Goal: Find specific page/section: Find specific page/section

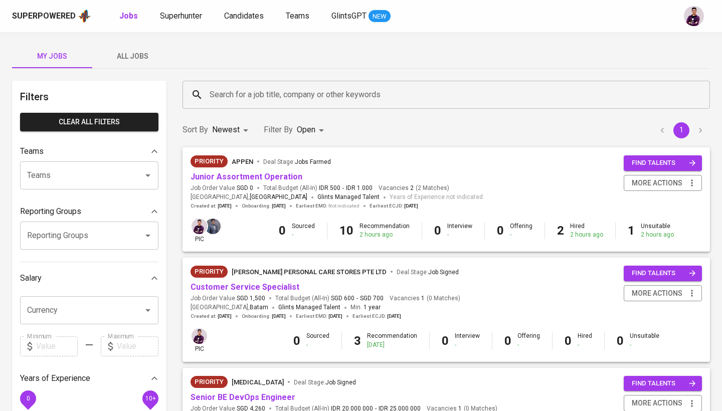
click at [129, 54] on span "All Jobs" at bounding box center [132, 56] width 68 height 13
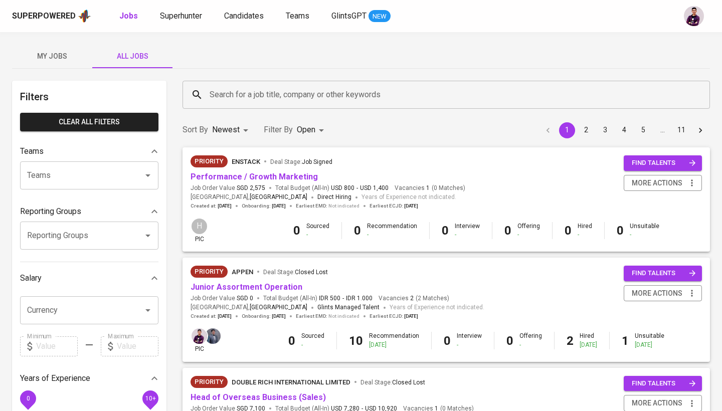
click at [58, 63] on button "My Jobs" at bounding box center [52, 56] width 80 height 24
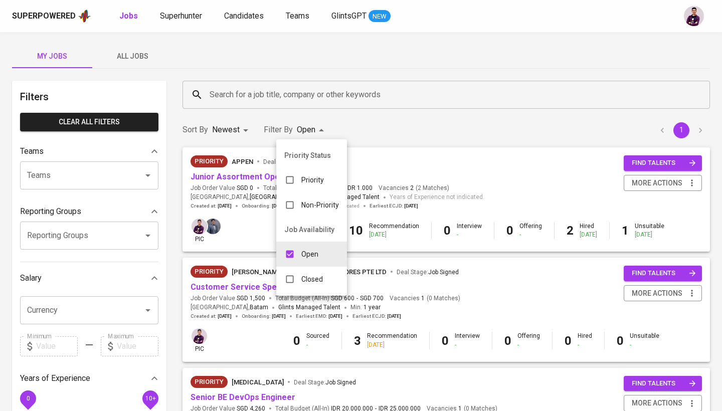
click at [317, 286] on div "Closed" at bounding box center [303, 279] width 55 height 19
type input "OPEN,CLOSE"
checkbox input "true"
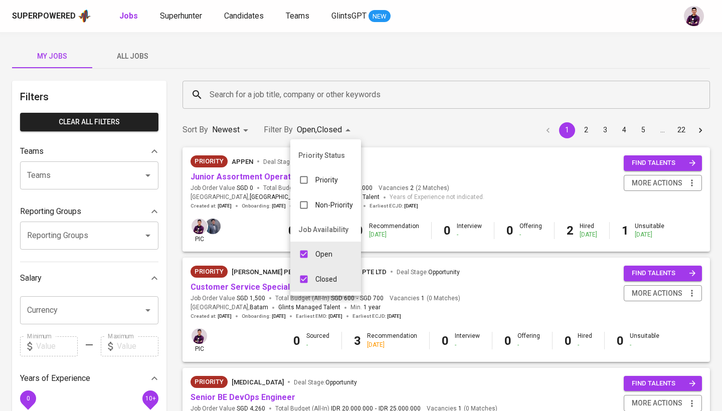
click at [305, 96] on div at bounding box center [361, 205] width 722 height 411
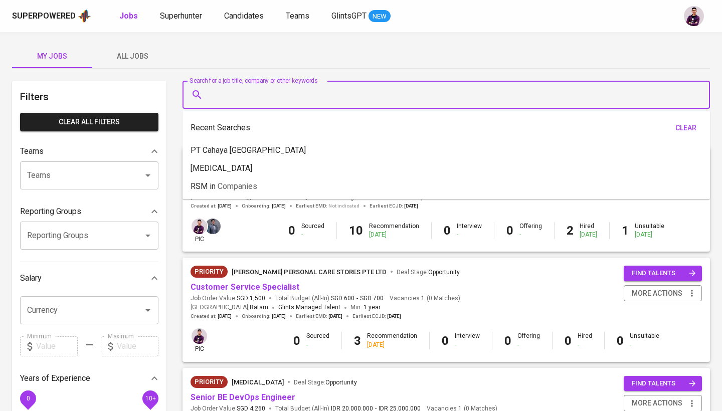
click at [305, 96] on input "Search for a job title, company or other keywords" at bounding box center [448, 94] width 483 height 19
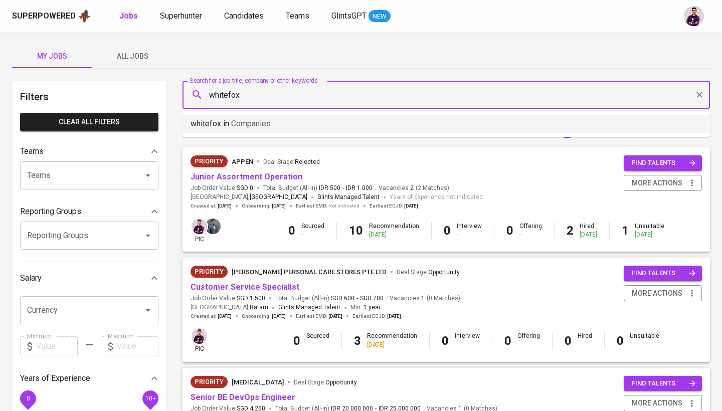
click at [310, 120] on li "whitefox in Companies" at bounding box center [445, 124] width 527 height 18
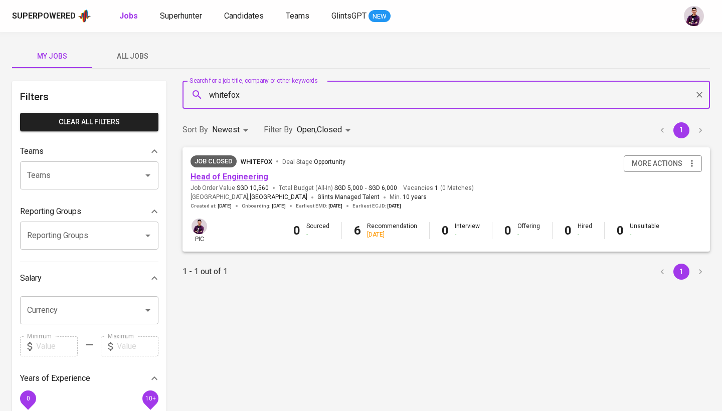
type input "whitefox"
click at [247, 175] on link "Head of Engineering" at bounding box center [229, 177] width 78 height 10
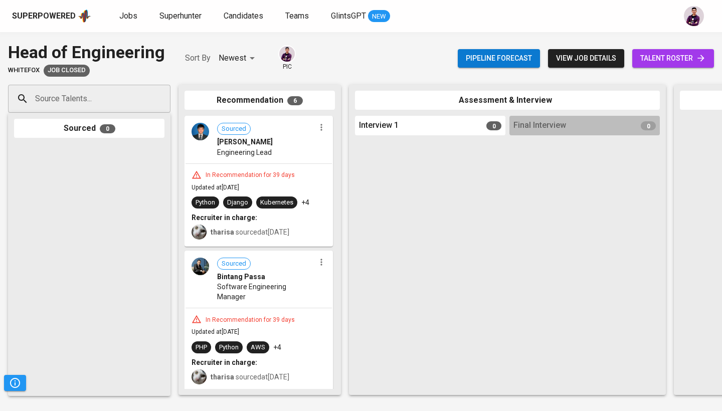
click at [208, 144] on div "Sourced [PERSON_NAME] Engineering Lead" at bounding box center [258, 140] width 146 height 46
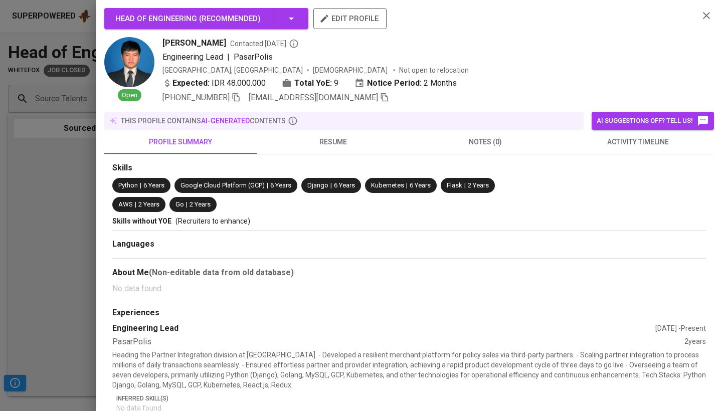
click at [612, 143] on span "activity timeline" at bounding box center [637, 142] width 140 height 13
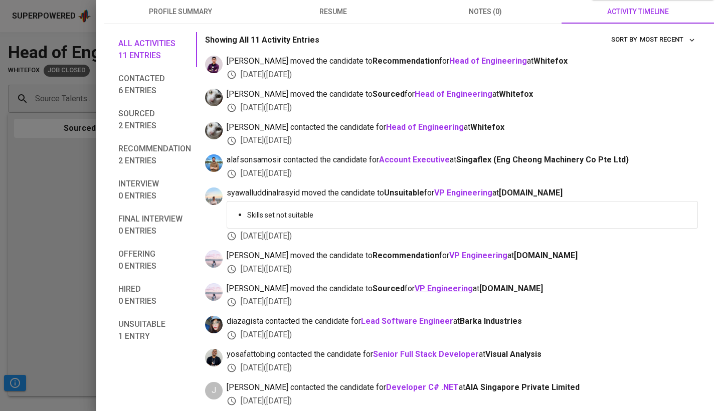
scroll to position [116, 0]
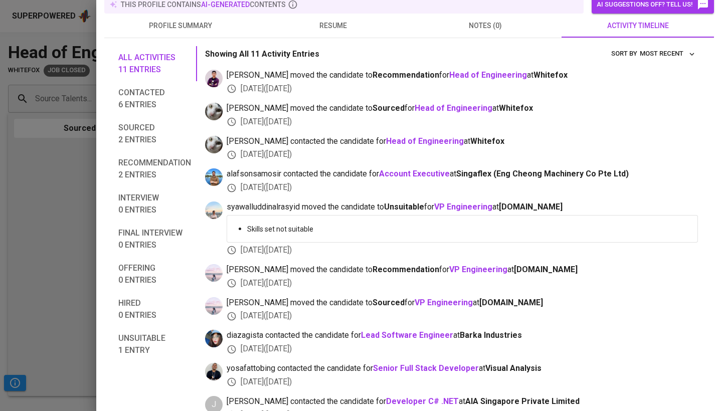
click at [79, 209] on div at bounding box center [361, 205] width 722 height 411
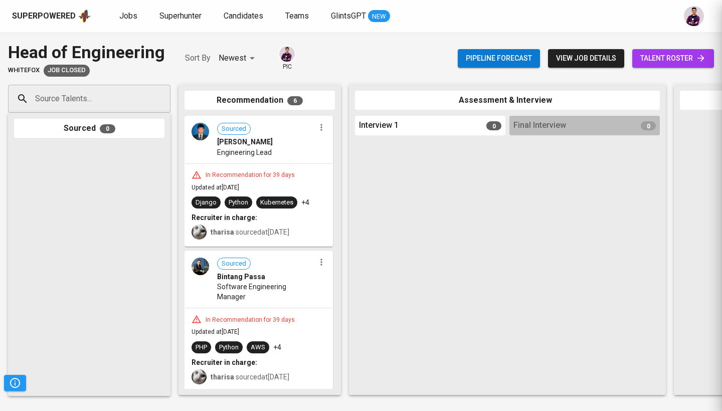
scroll to position [48, 0]
